Goal: Information Seeking & Learning: Learn about a topic

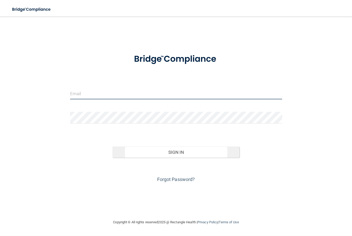
type input "[PERSON_NAME][EMAIL_ADDRESS][DOMAIN_NAME]"
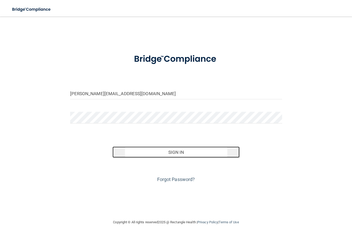
click at [172, 152] on button "Sign In" at bounding box center [175, 152] width 127 height 11
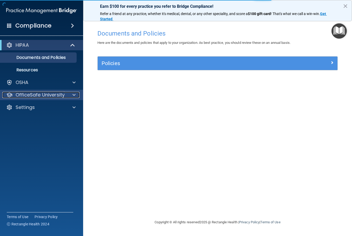
click at [71, 96] on div at bounding box center [73, 95] width 13 height 6
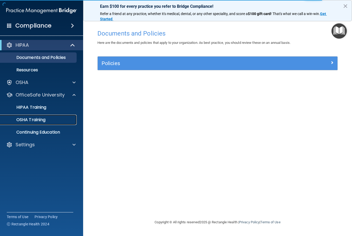
click at [42, 120] on p "OSHA Training" at bounding box center [24, 119] width 42 height 5
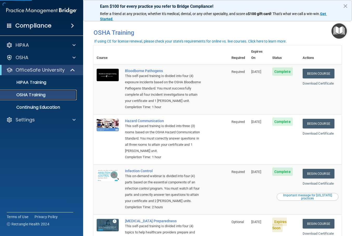
scroll to position [50, 0]
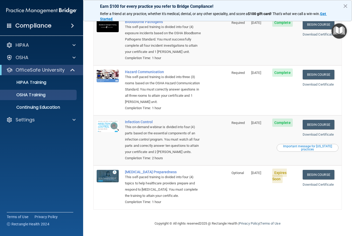
click at [299, 147] on div "Important message for California practices" at bounding box center [307, 148] width 60 height 6
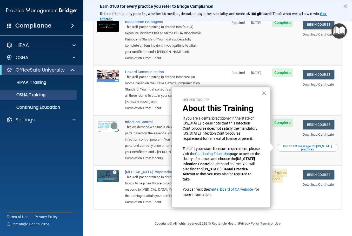
click at [310, 201] on td "Begin Course Download Certificate" at bounding box center [320, 188] width 42 height 44
click at [293, 197] on td "Expires Soon" at bounding box center [284, 188] width 30 height 44
click at [263, 92] on button "×" at bounding box center [263, 93] width 5 height 8
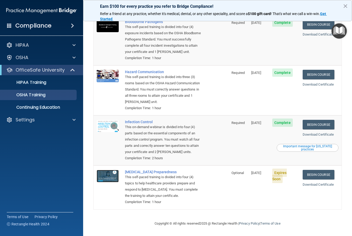
click at [103, 176] on img at bounding box center [108, 176] width 22 height 12
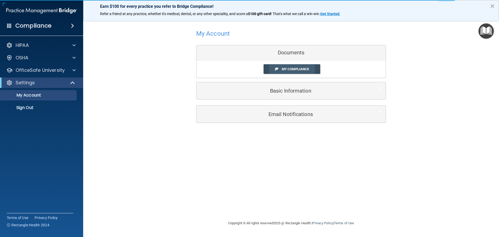
click at [297, 69] on span "My Compliance" at bounding box center [294, 69] width 27 height 4
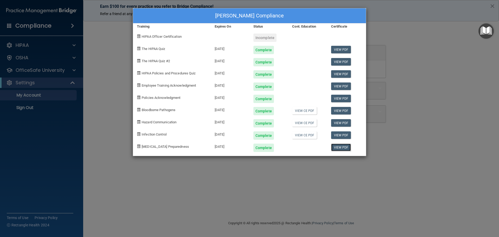
click at [337, 147] on link "View PDF" at bounding box center [341, 147] width 20 height 8
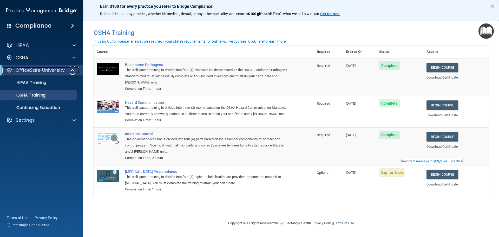
click at [45, 71] on p "OfficeSafe University" at bounding box center [40, 70] width 49 height 6
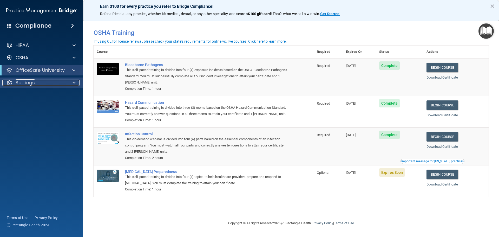
click at [39, 81] on div "Settings" at bounding box center [34, 82] width 64 height 6
click at [46, 70] on p "OfficeSafe University" at bounding box center [40, 70] width 49 height 6
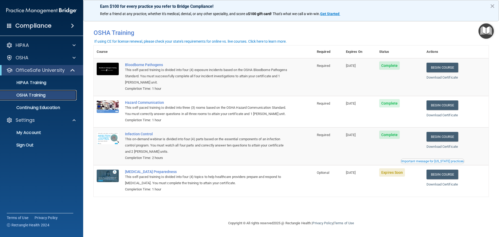
click at [37, 95] on p "OSHA Training" at bounding box center [24, 94] width 42 height 5
click at [37, 47] on div "HIPAA" at bounding box center [34, 45] width 64 height 6
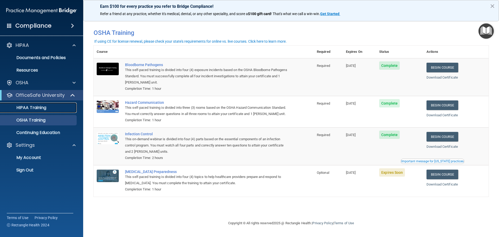
click at [19, 105] on p "HIPAA Training" at bounding box center [24, 107] width 43 height 5
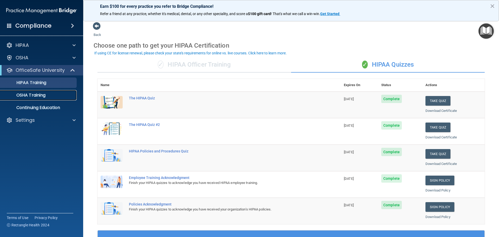
click at [29, 93] on p "OSHA Training" at bounding box center [24, 94] width 42 height 5
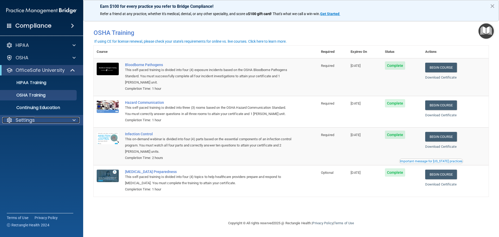
click at [72, 118] on div at bounding box center [73, 120] width 13 height 6
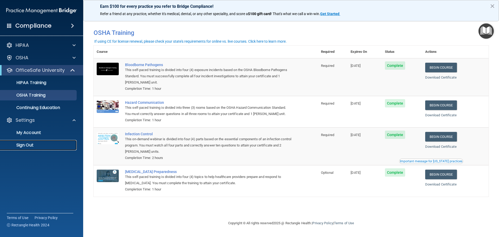
click at [32, 146] on p "Sign Out" at bounding box center [38, 144] width 71 height 5
